Goal: Information Seeking & Learning: Understand process/instructions

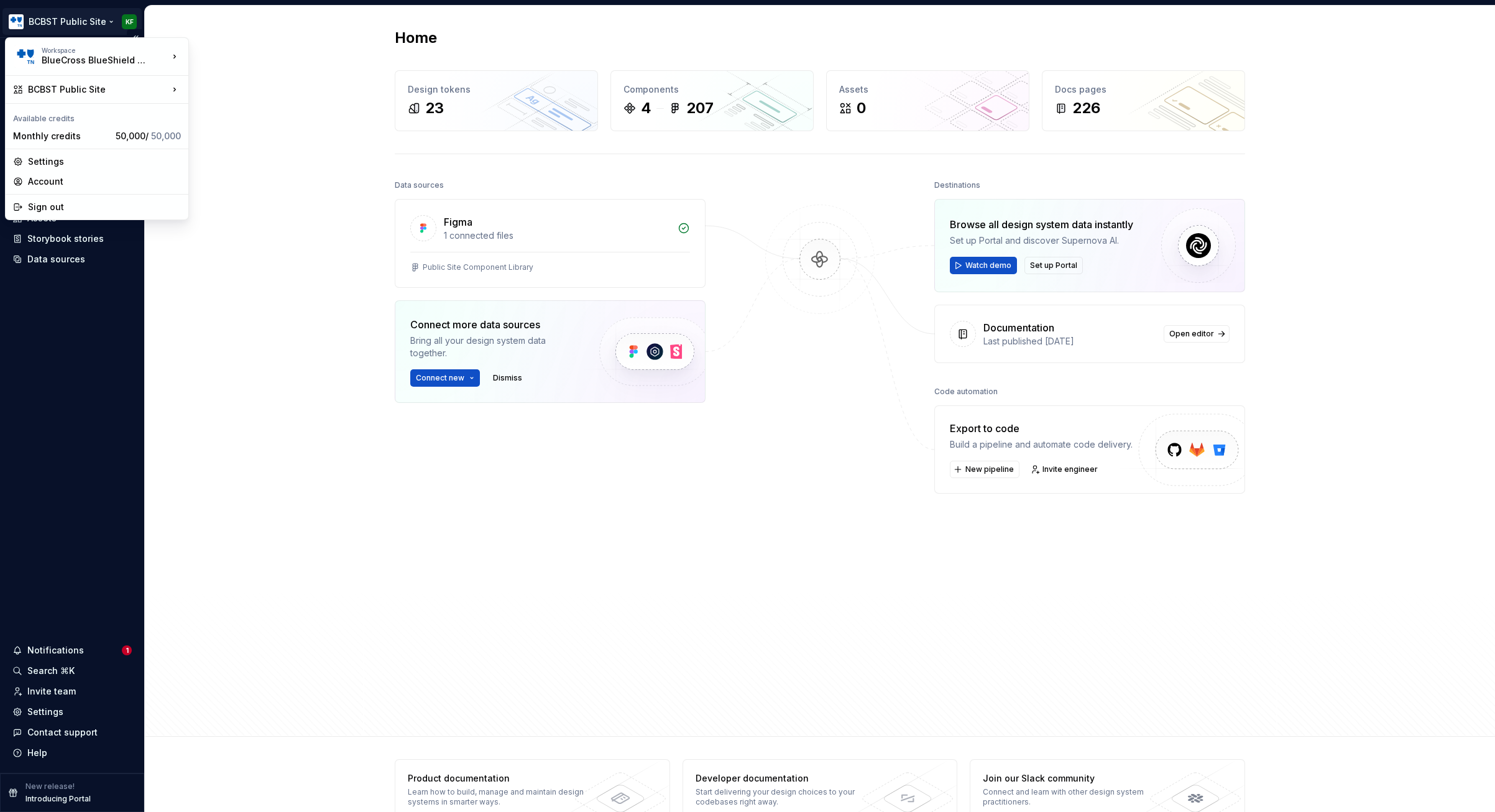
click at [111, 18] on html "BCBST Public Site KF Home Documentation Analytics Code automation Design system…" at bounding box center [748, 406] width 1495 height 812
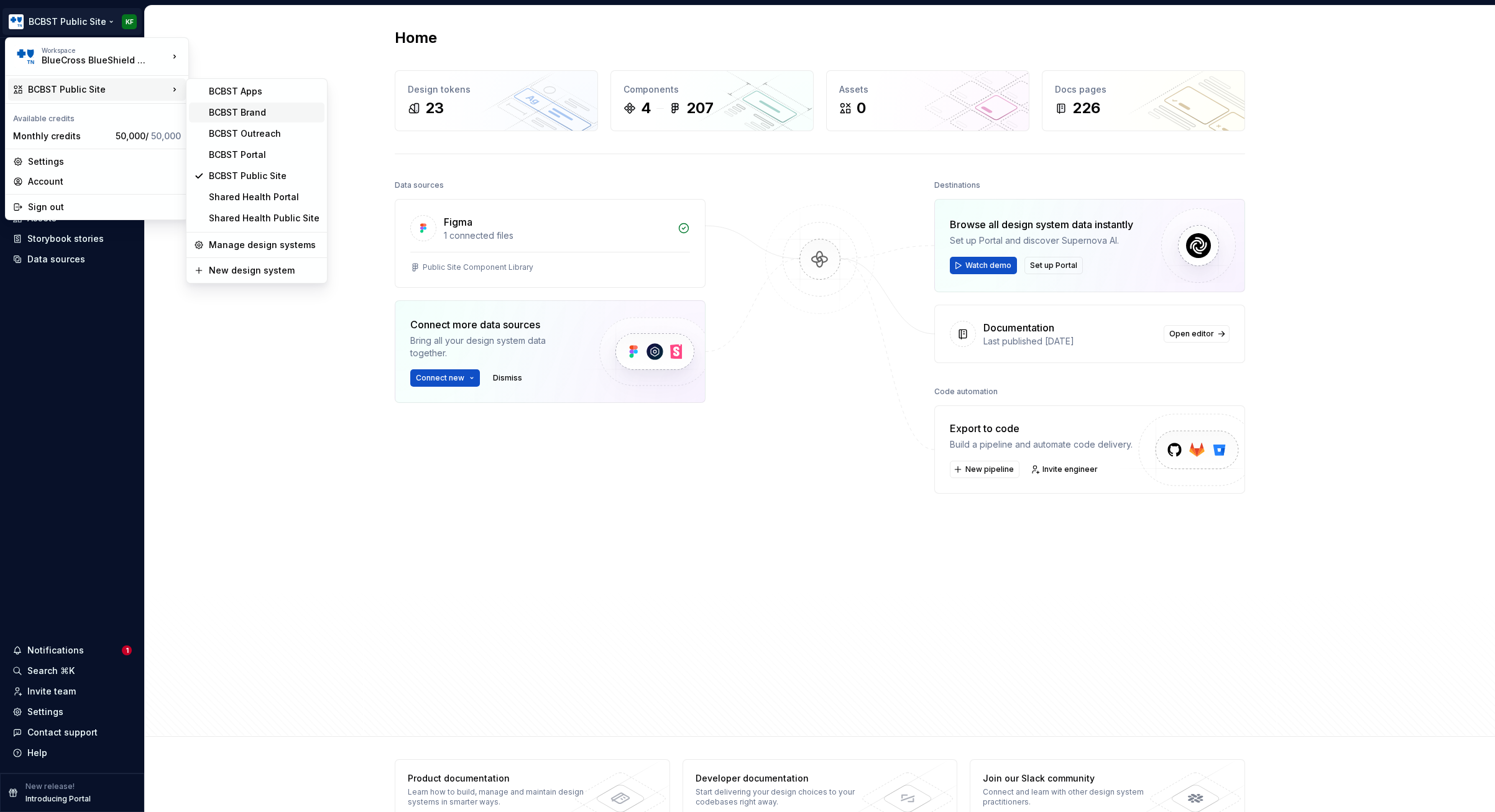
click at [263, 113] on div "BCBST Brand" at bounding box center [264, 113] width 111 height 13
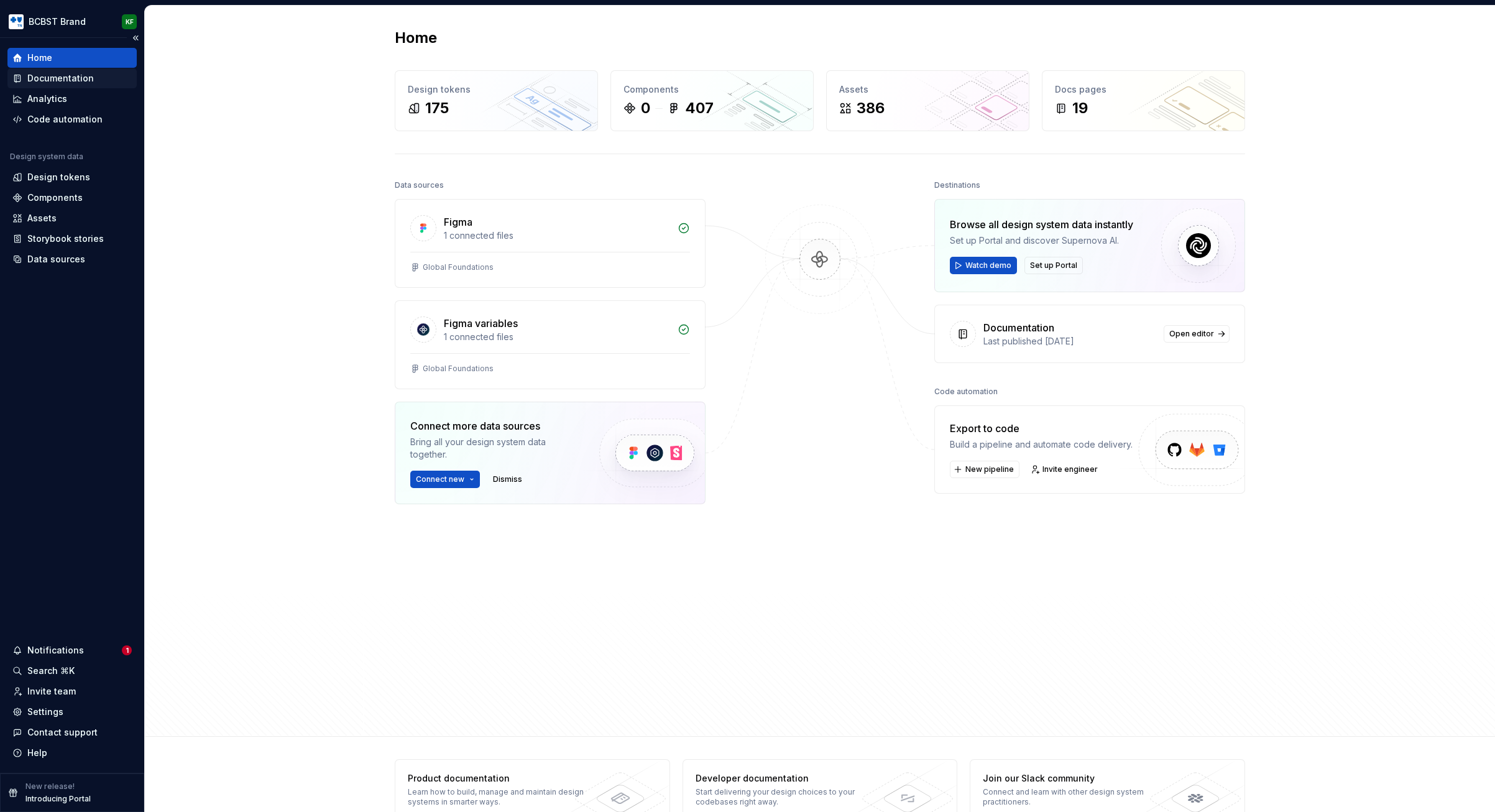
click at [91, 72] on div "Documentation" at bounding box center [72, 79] width 119 height 13
click at [79, 76] on div "Documentation" at bounding box center [61, 79] width 67 height 13
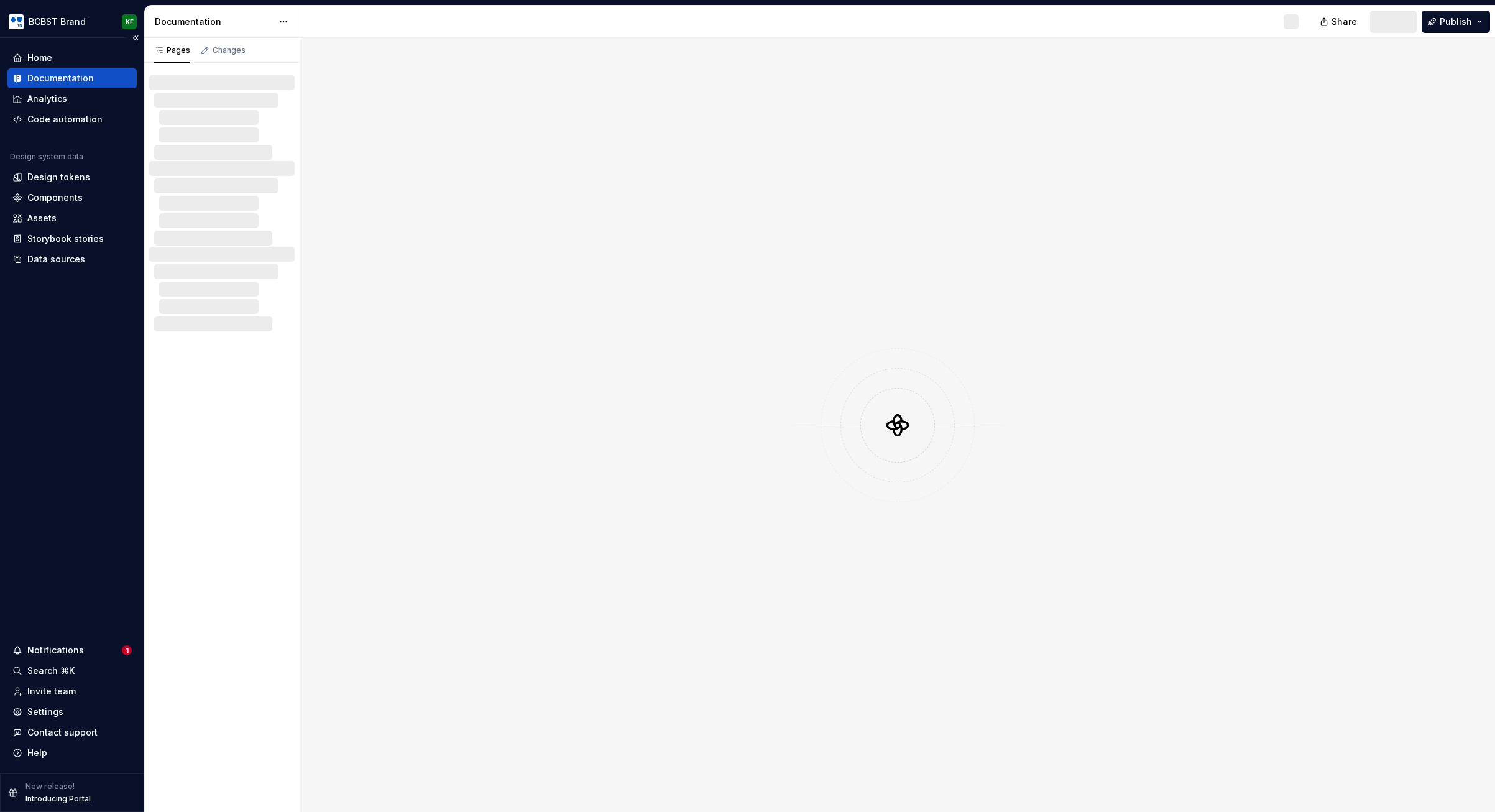
click at [47, 79] on div "Documentation" at bounding box center [61, 79] width 67 height 13
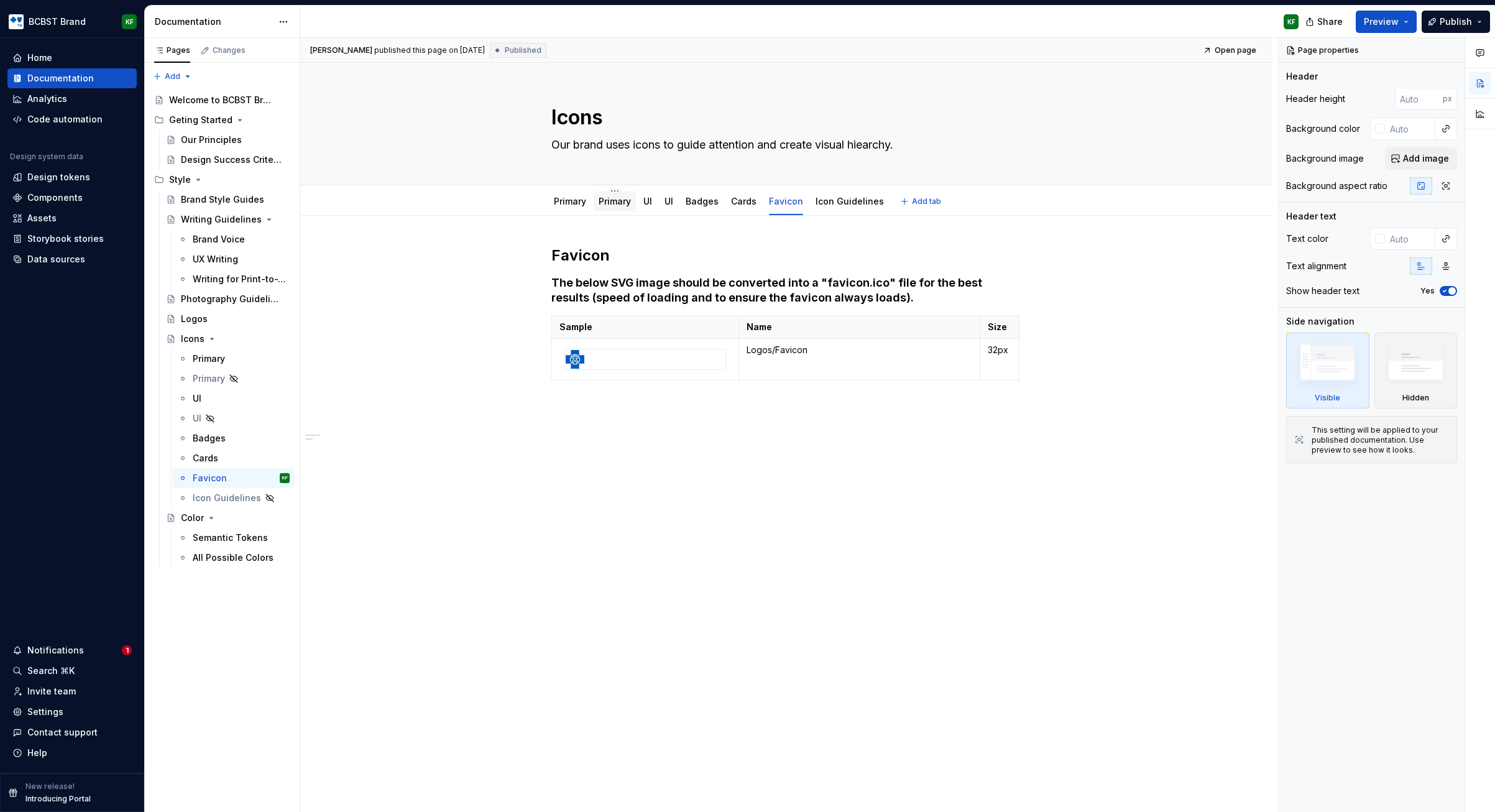
click at [616, 204] on link "Primary" at bounding box center [615, 201] width 33 height 11
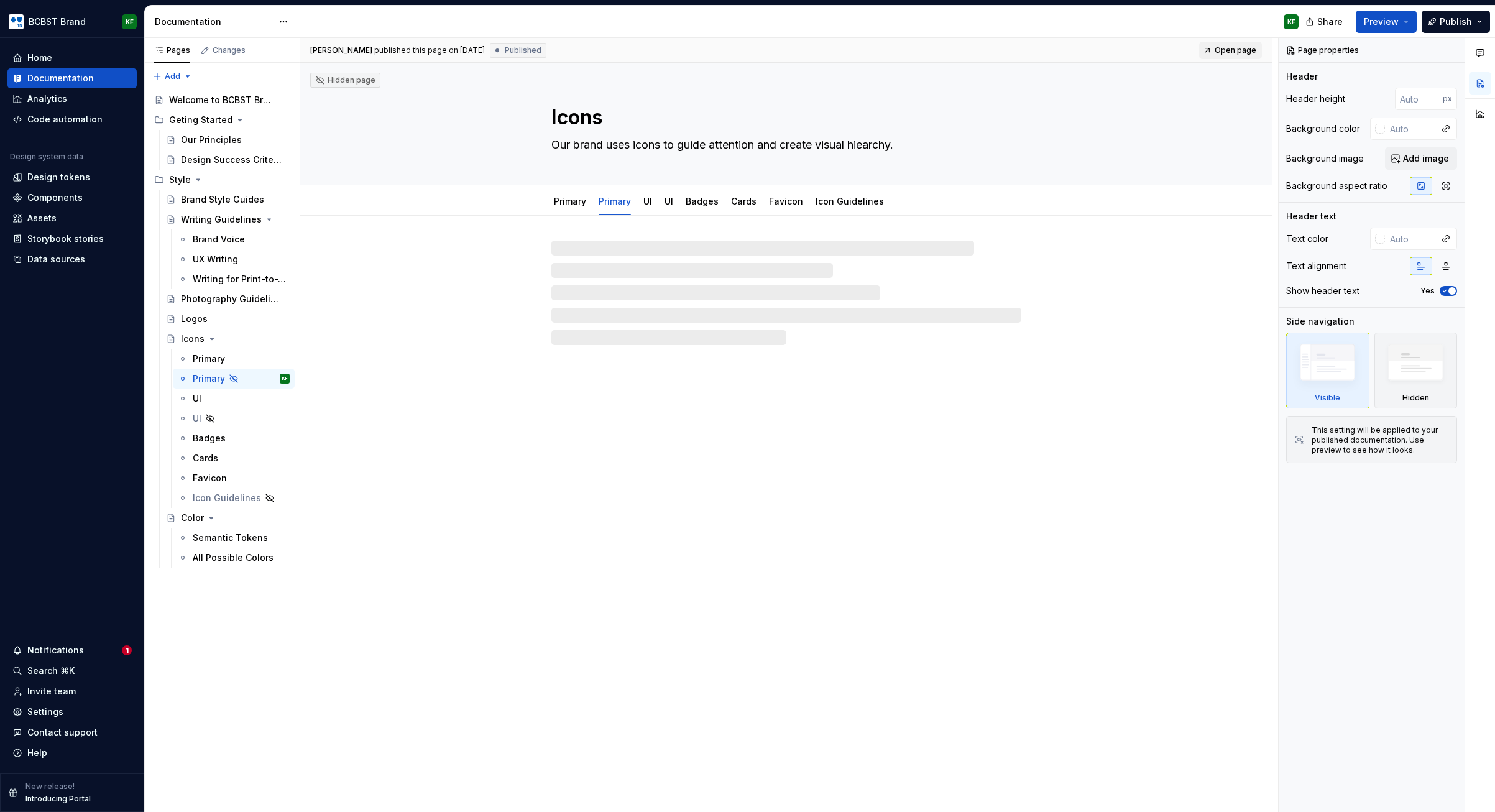
click at [1235, 48] on span "Open page" at bounding box center [1235, 50] width 42 height 10
type textarea "*"
